Goal: Task Accomplishment & Management: Complete application form

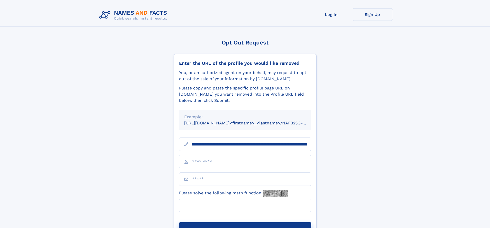
scroll to position [0, 59]
type input "**********"
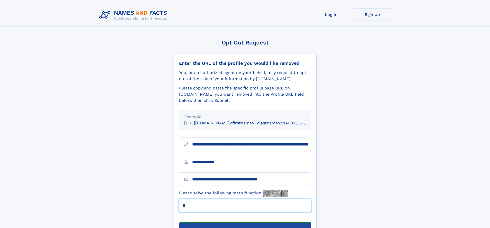
type input "**"
click at [245, 222] on button "Submit Opt Out Request" at bounding box center [245, 230] width 132 height 16
